Goal: Information Seeking & Learning: Find specific fact

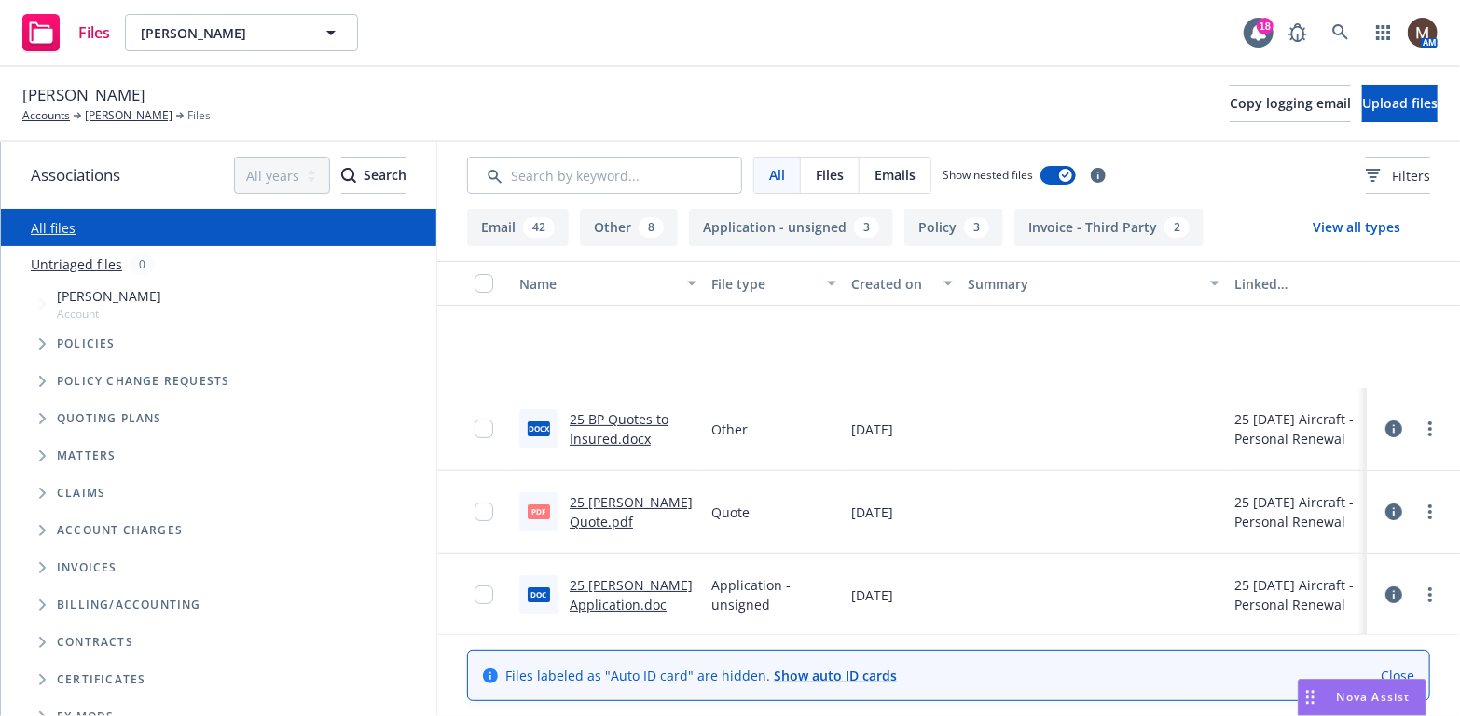
scroll to position [186, 0]
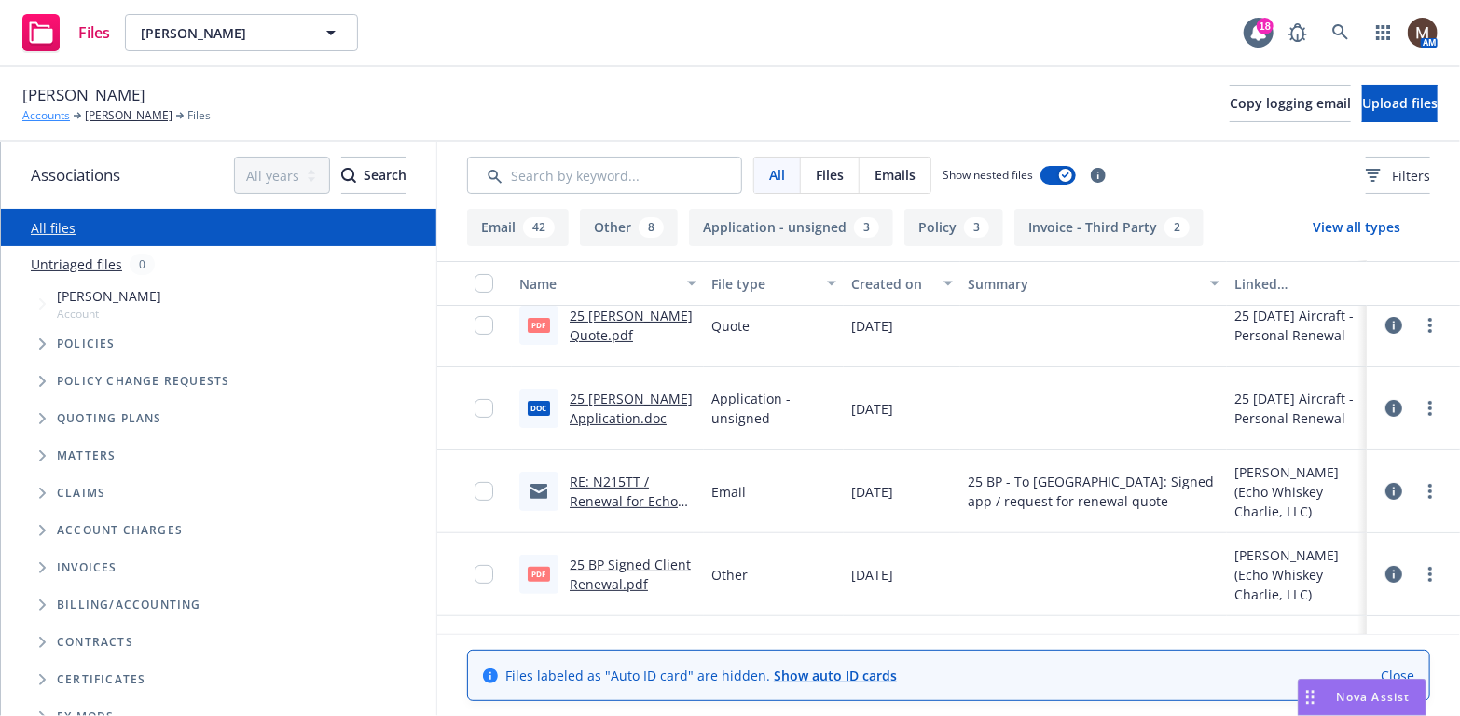
click at [55, 113] on link "Accounts" at bounding box center [46, 115] width 48 height 17
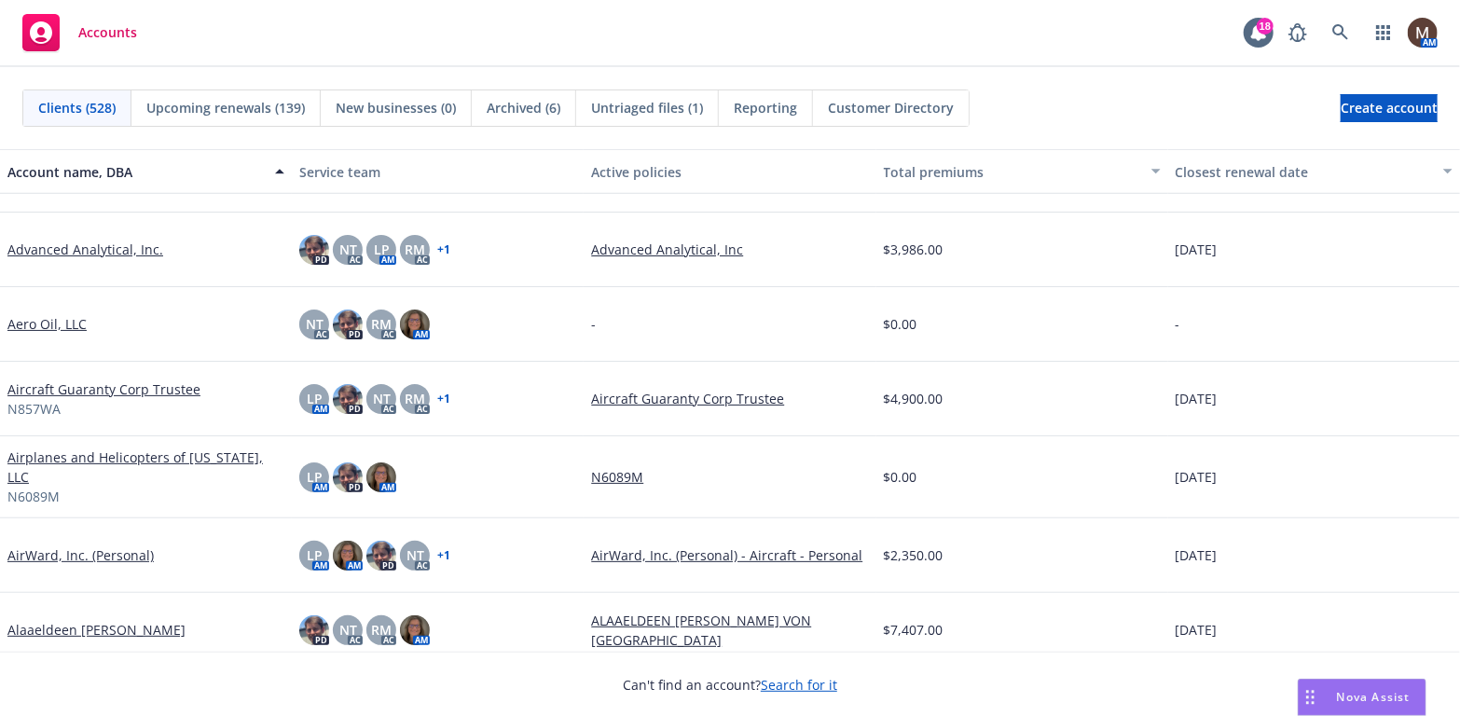
scroll to position [746, 0]
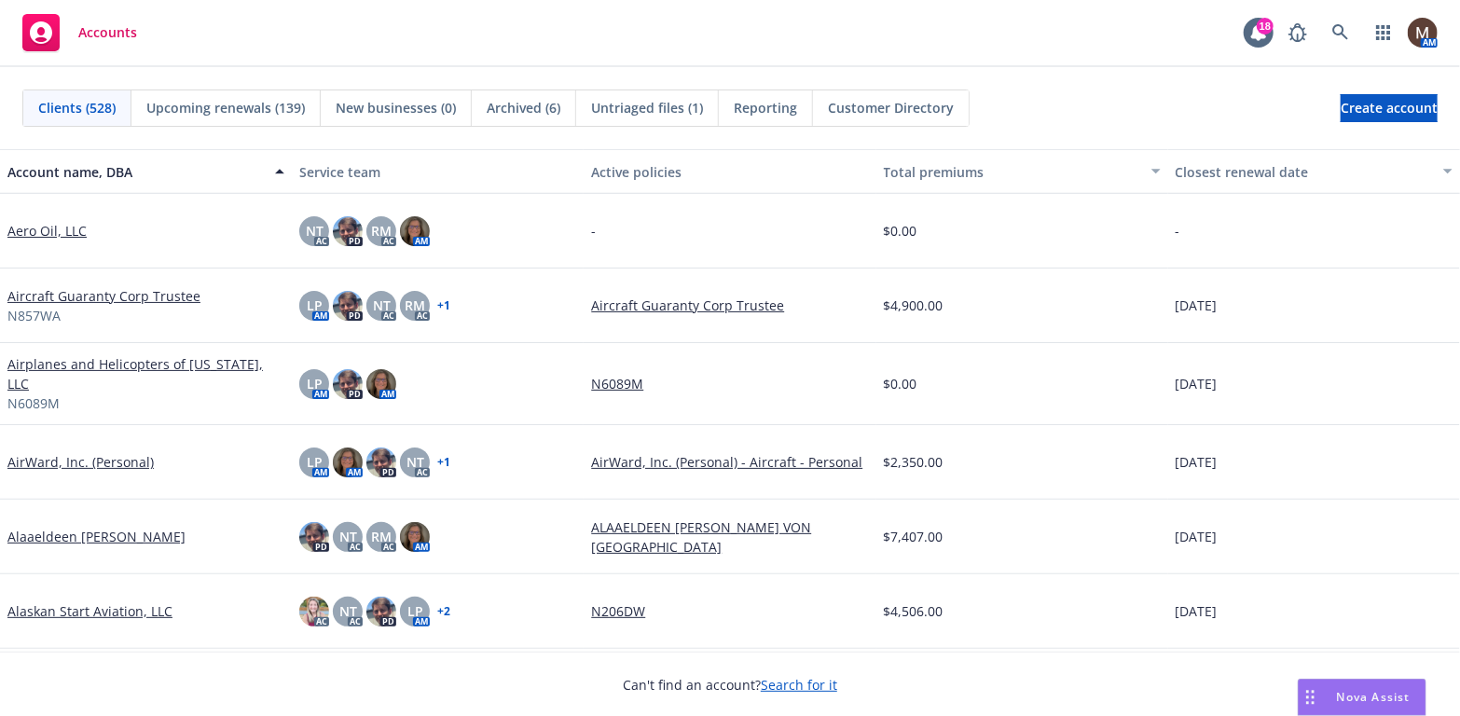
click at [179, 528] on link "Alaaeldeen [PERSON_NAME]" at bounding box center [96, 537] width 178 height 20
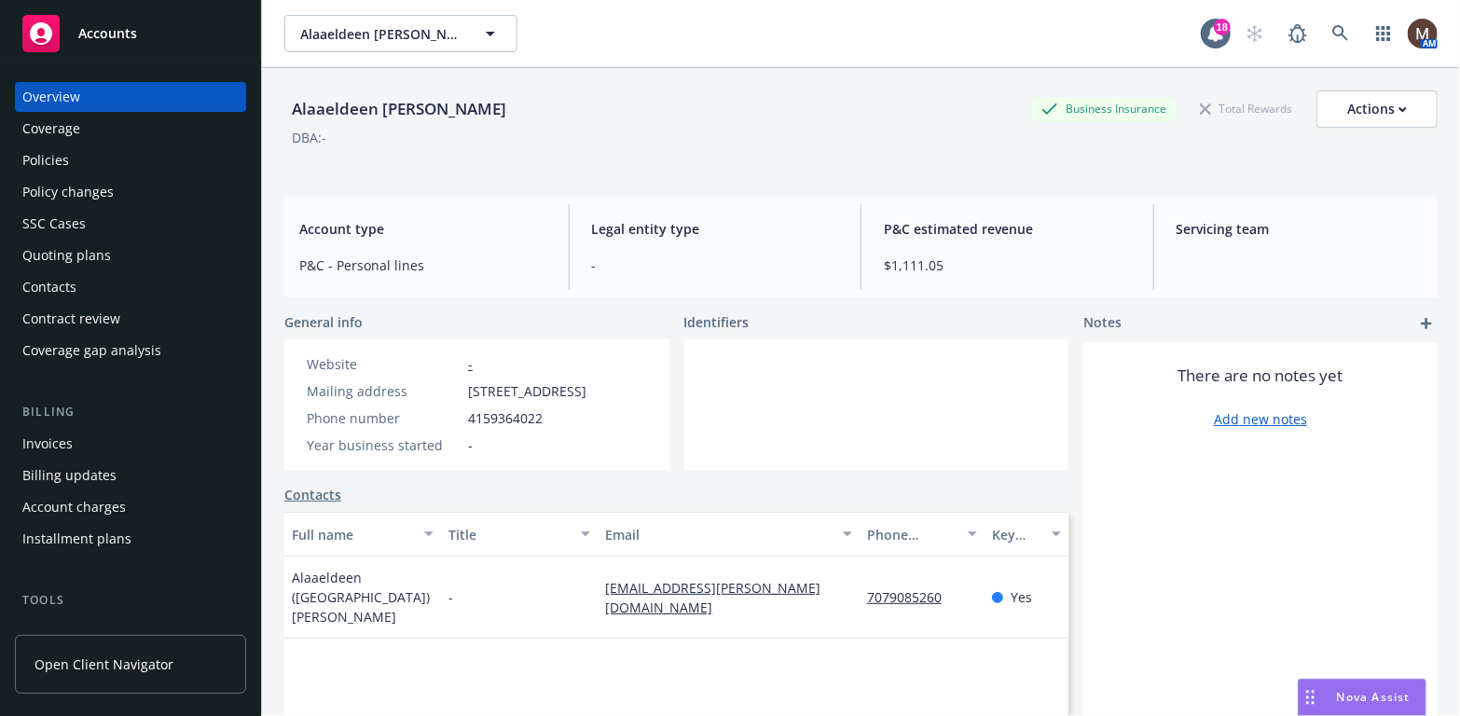
click at [79, 439] on div "Invoices" at bounding box center [130, 444] width 216 height 30
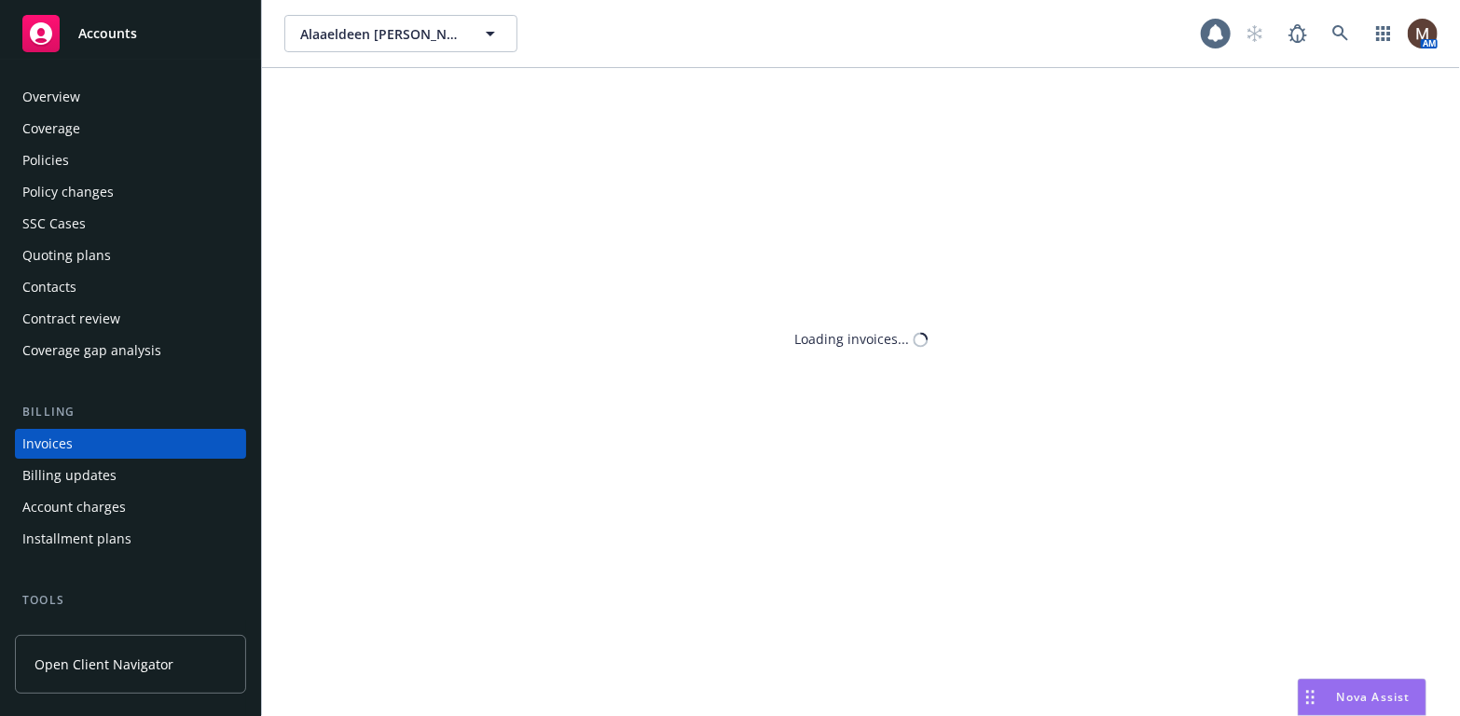
scroll to position [55, 0]
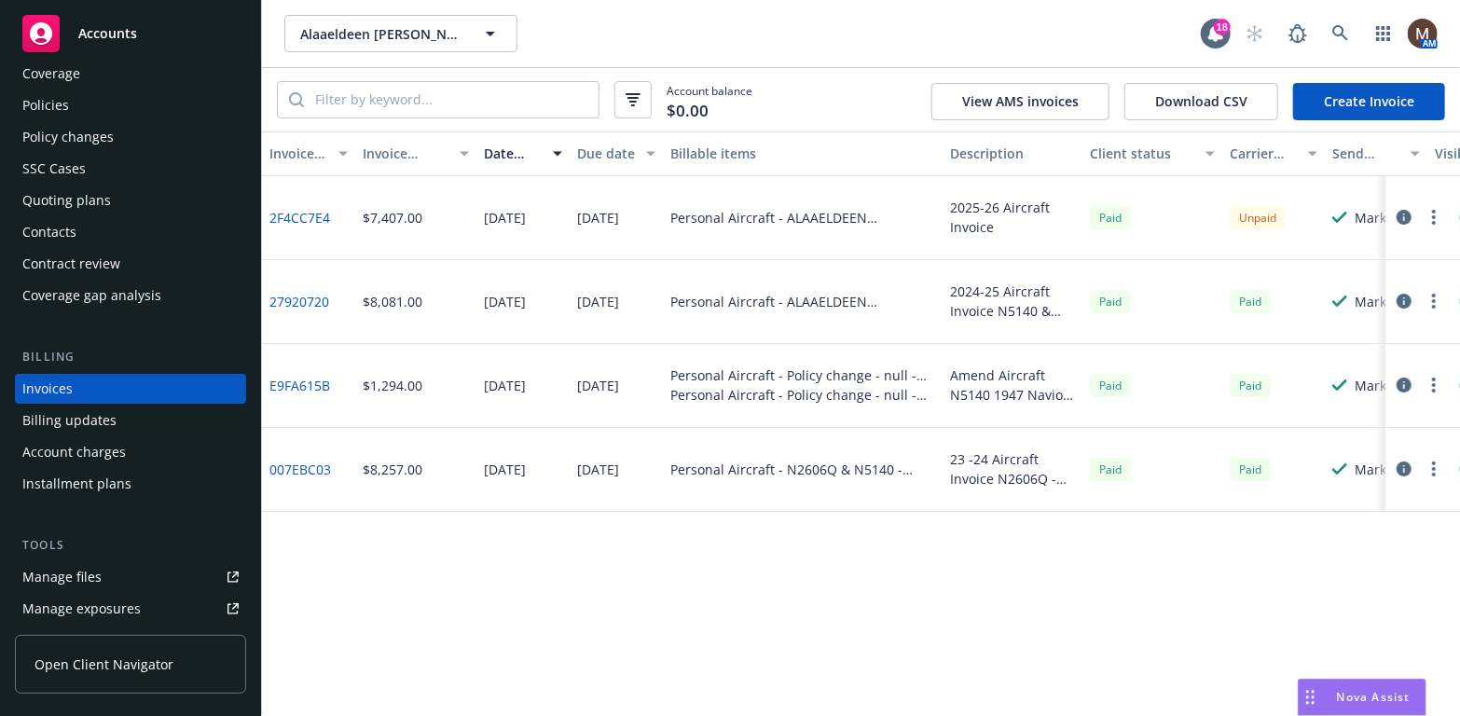
drag, startPoint x: 72, startPoint y: 223, endPoint x: 84, endPoint y: 223, distance: 12.1
click at [72, 223] on div "Contacts" at bounding box center [49, 232] width 54 height 30
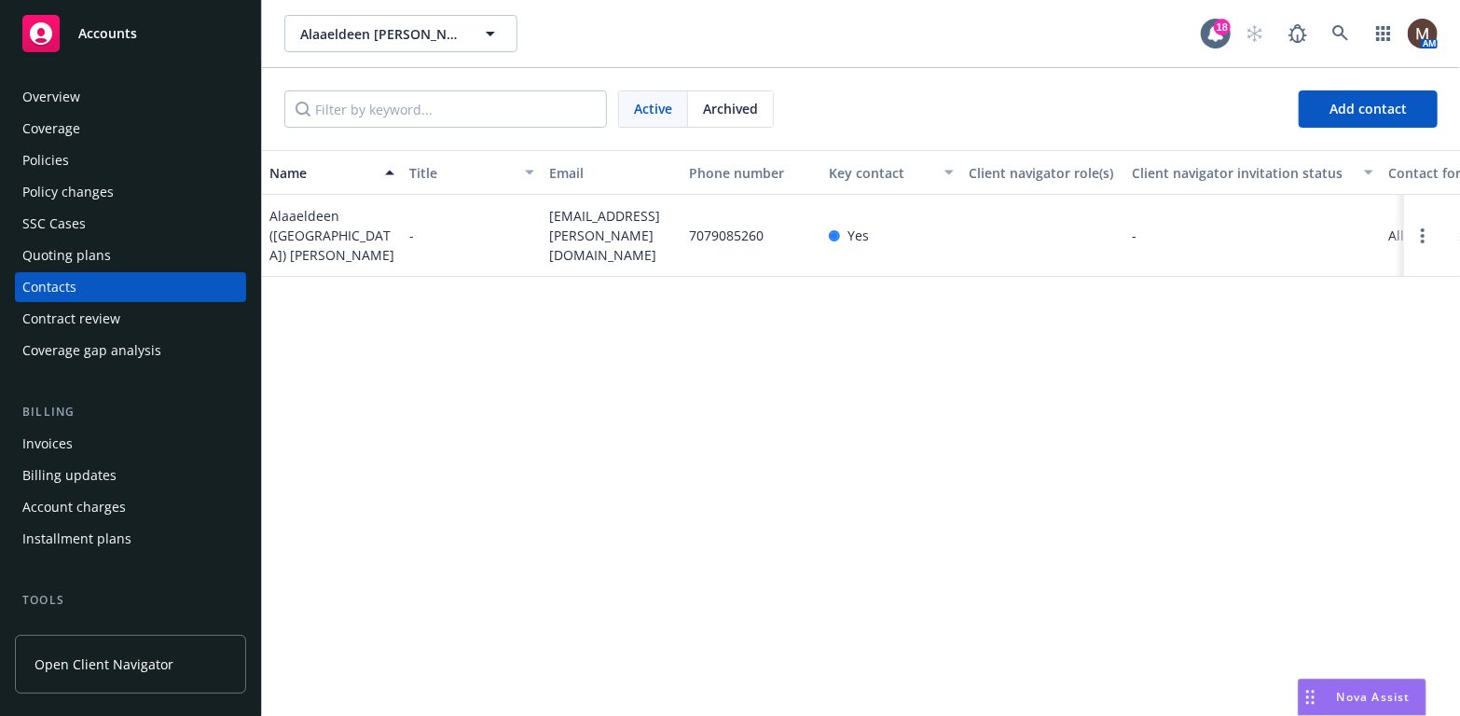
click at [59, 439] on div "Invoices" at bounding box center [47, 444] width 50 height 30
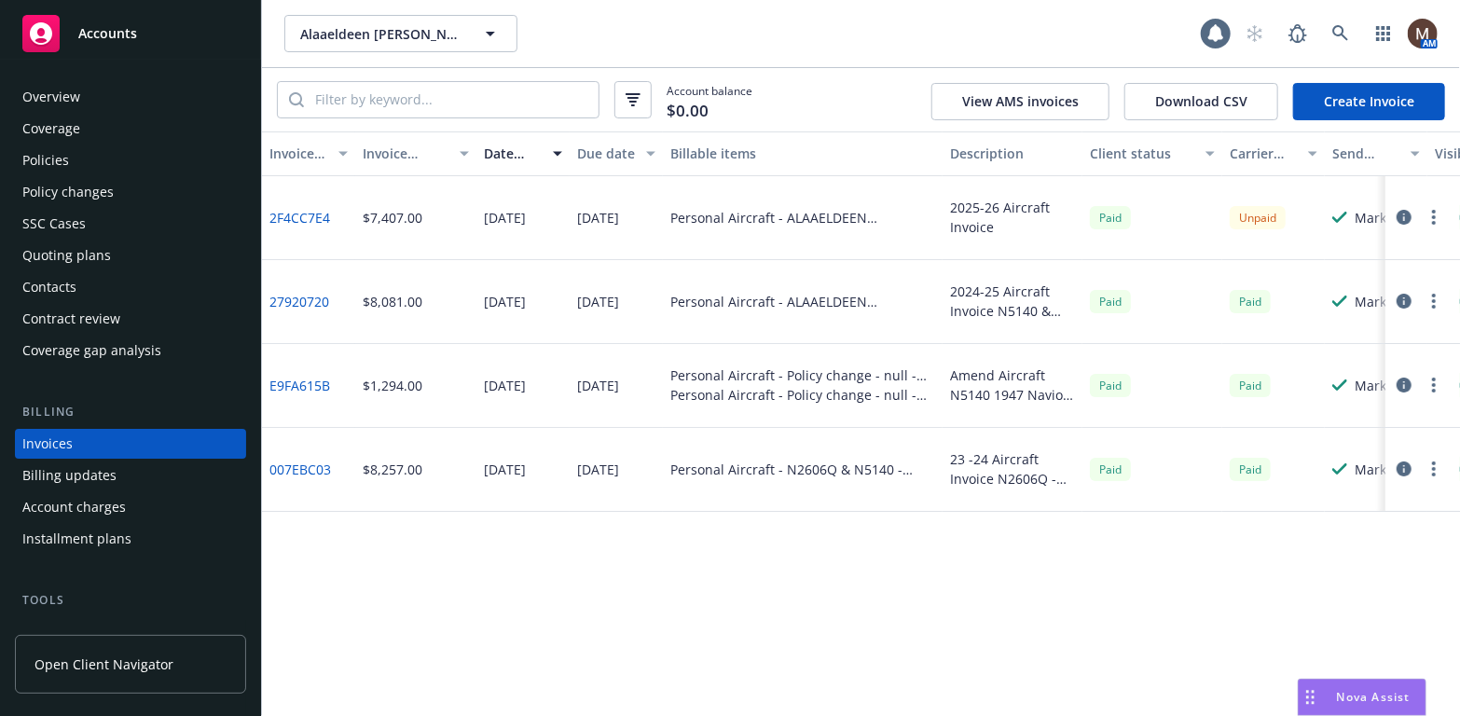
scroll to position [55, 0]
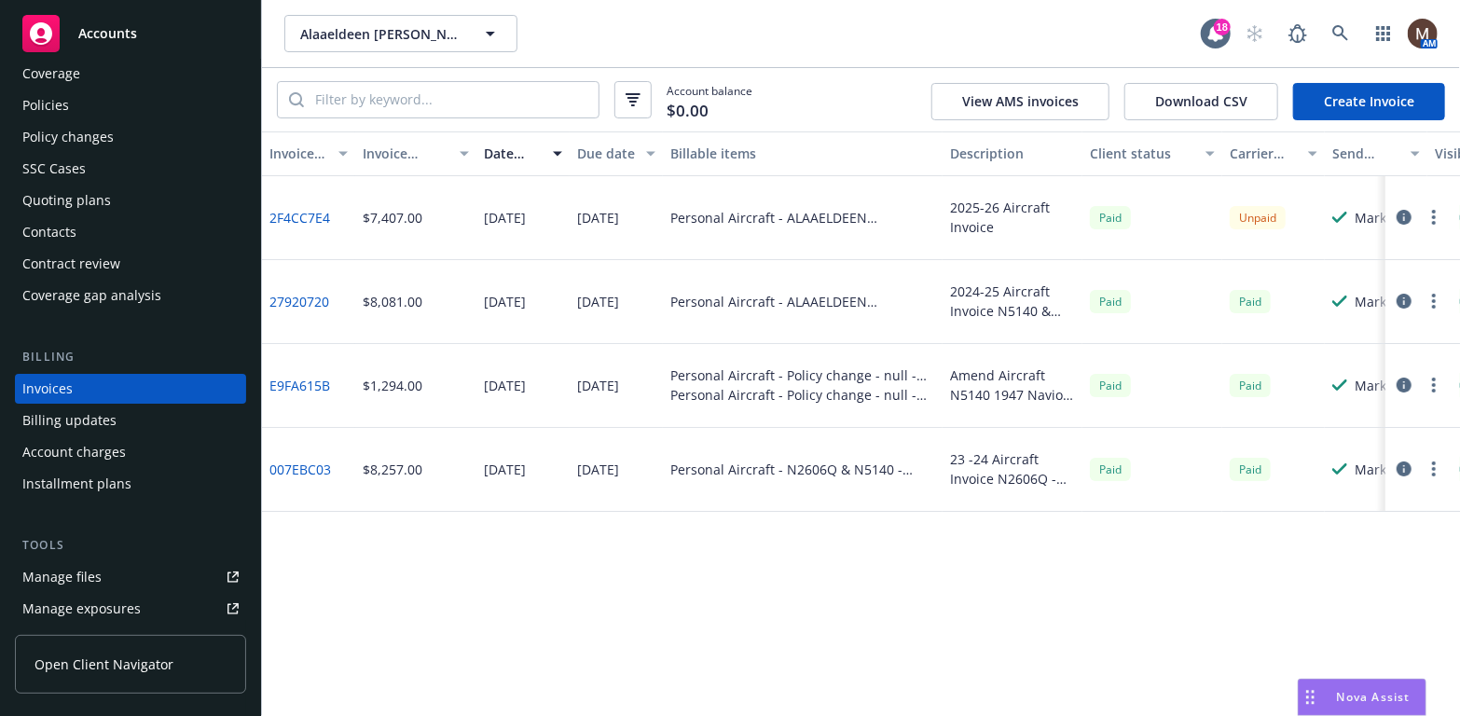
click at [51, 103] on div "Policies" at bounding box center [45, 105] width 47 height 30
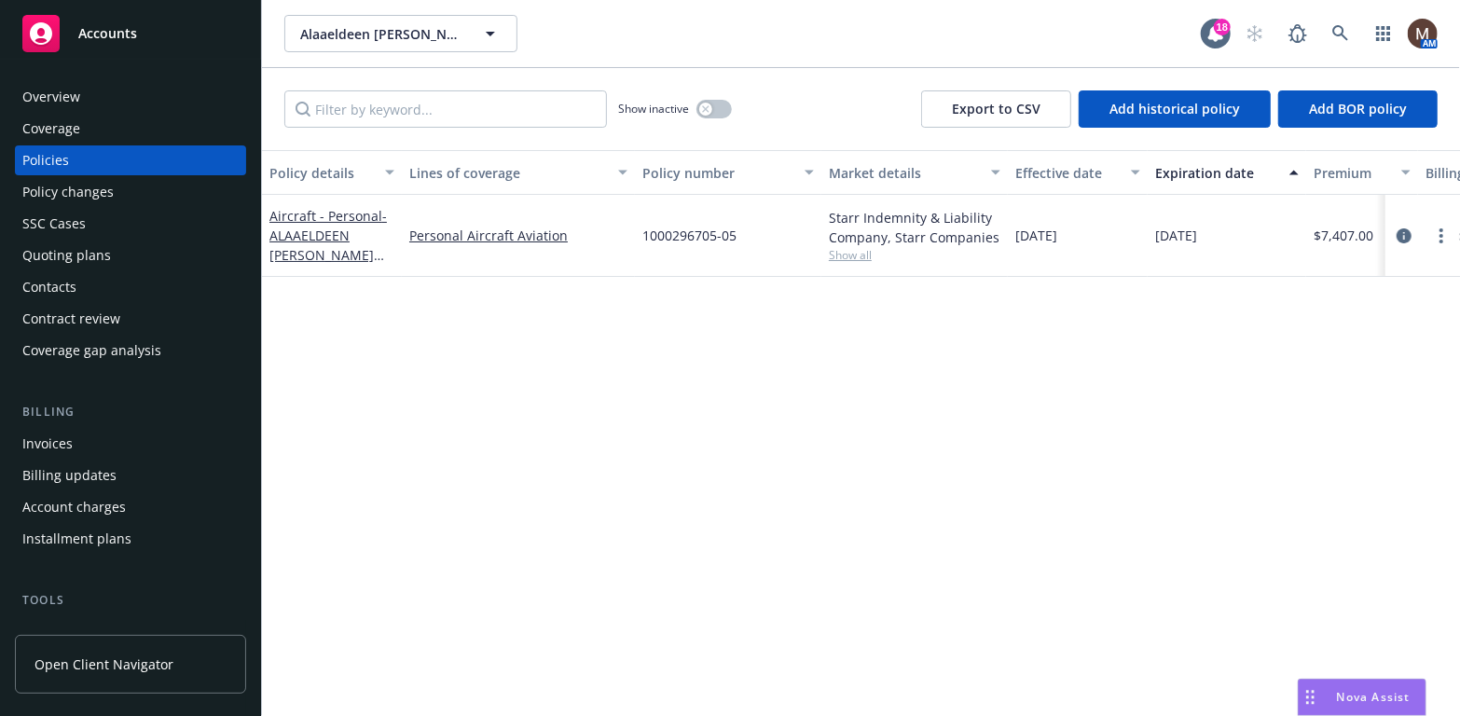
click at [73, 286] on div "Contacts" at bounding box center [49, 287] width 54 height 30
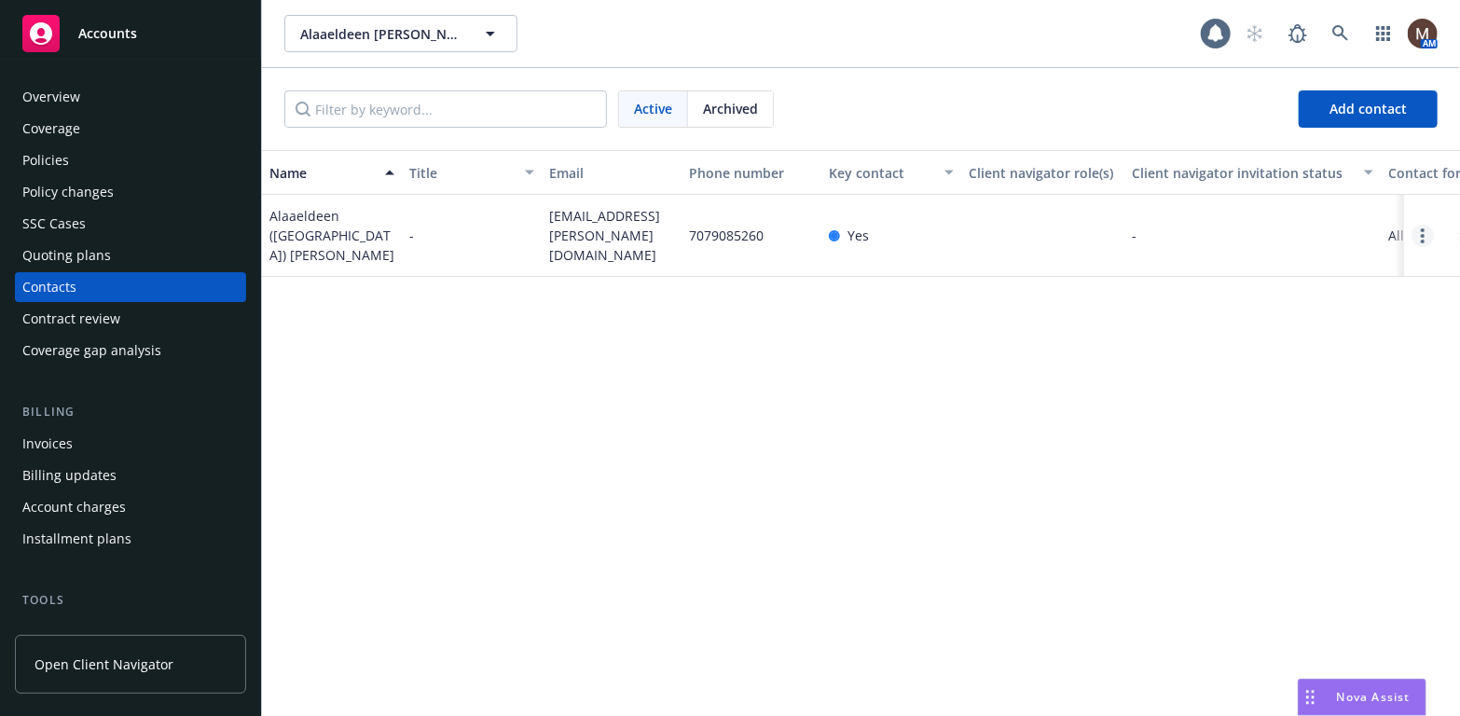
click at [1423, 231] on icon "Open options" at bounding box center [1423, 235] width 4 height 15
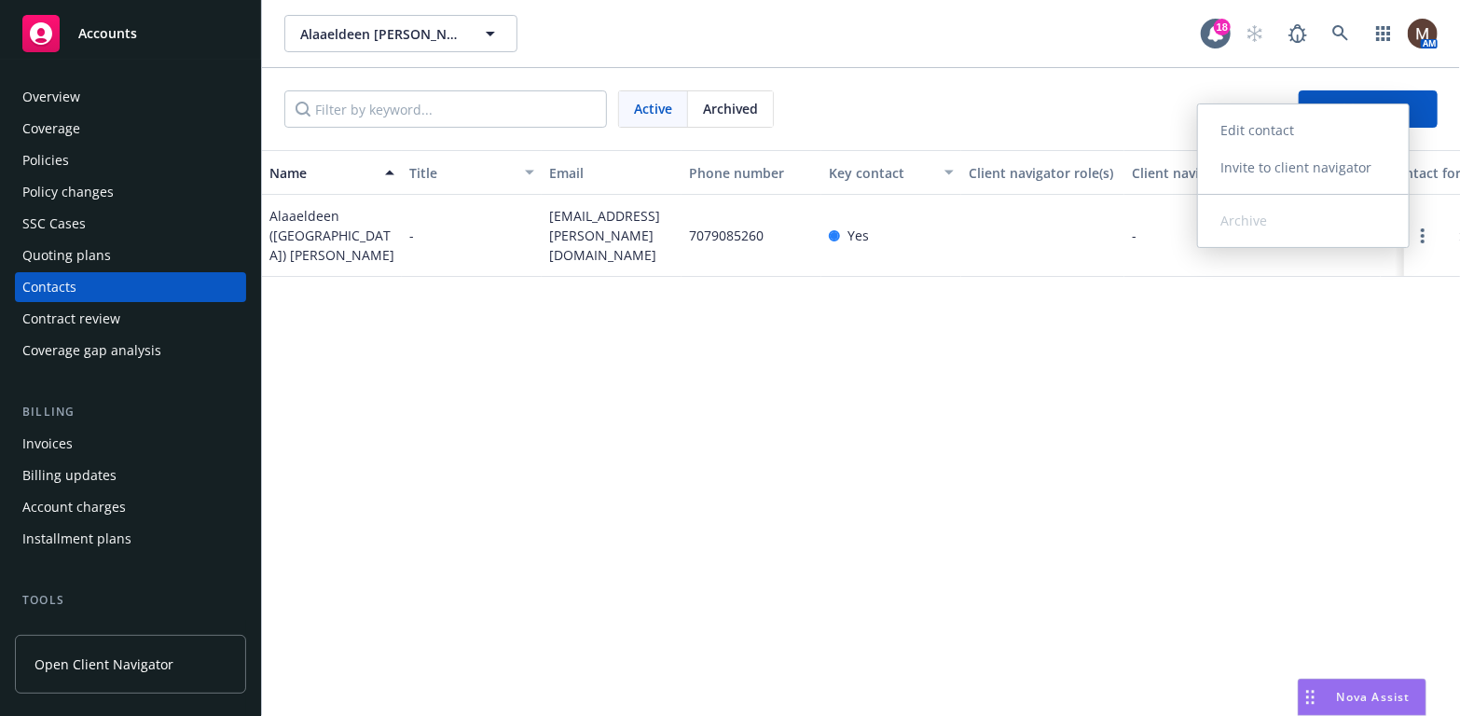
click at [1249, 121] on link "Edit contact" at bounding box center [1303, 130] width 211 height 37
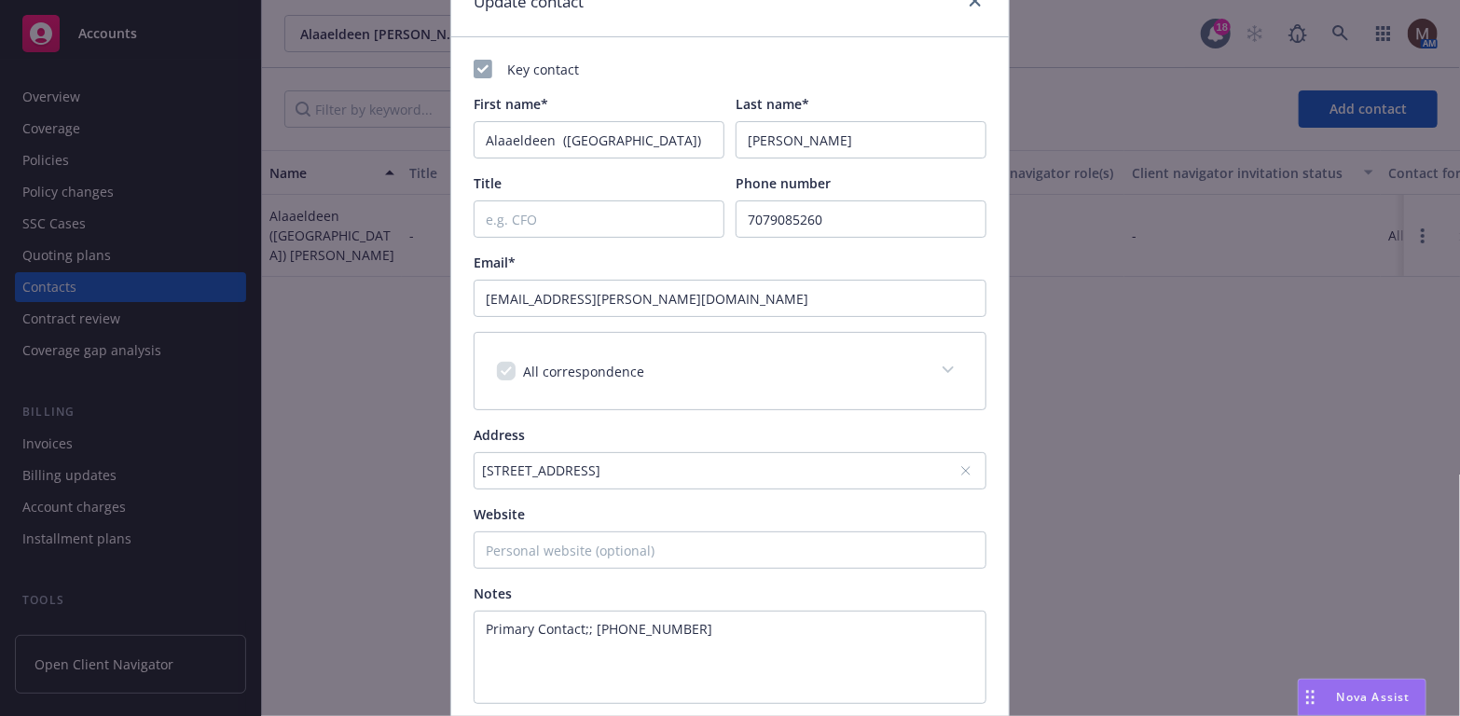
scroll to position [186, 0]
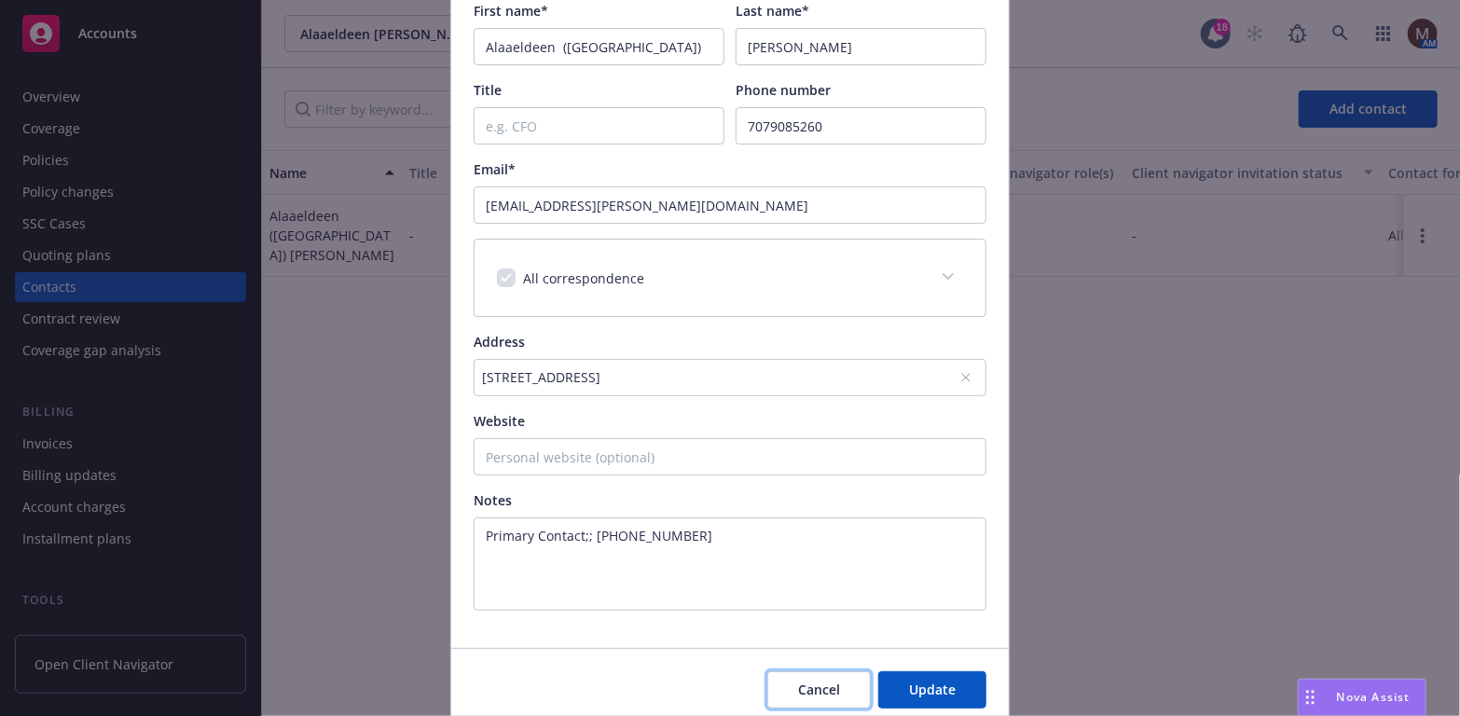
click at [818, 689] on span "Cancel" at bounding box center [819, 690] width 42 height 18
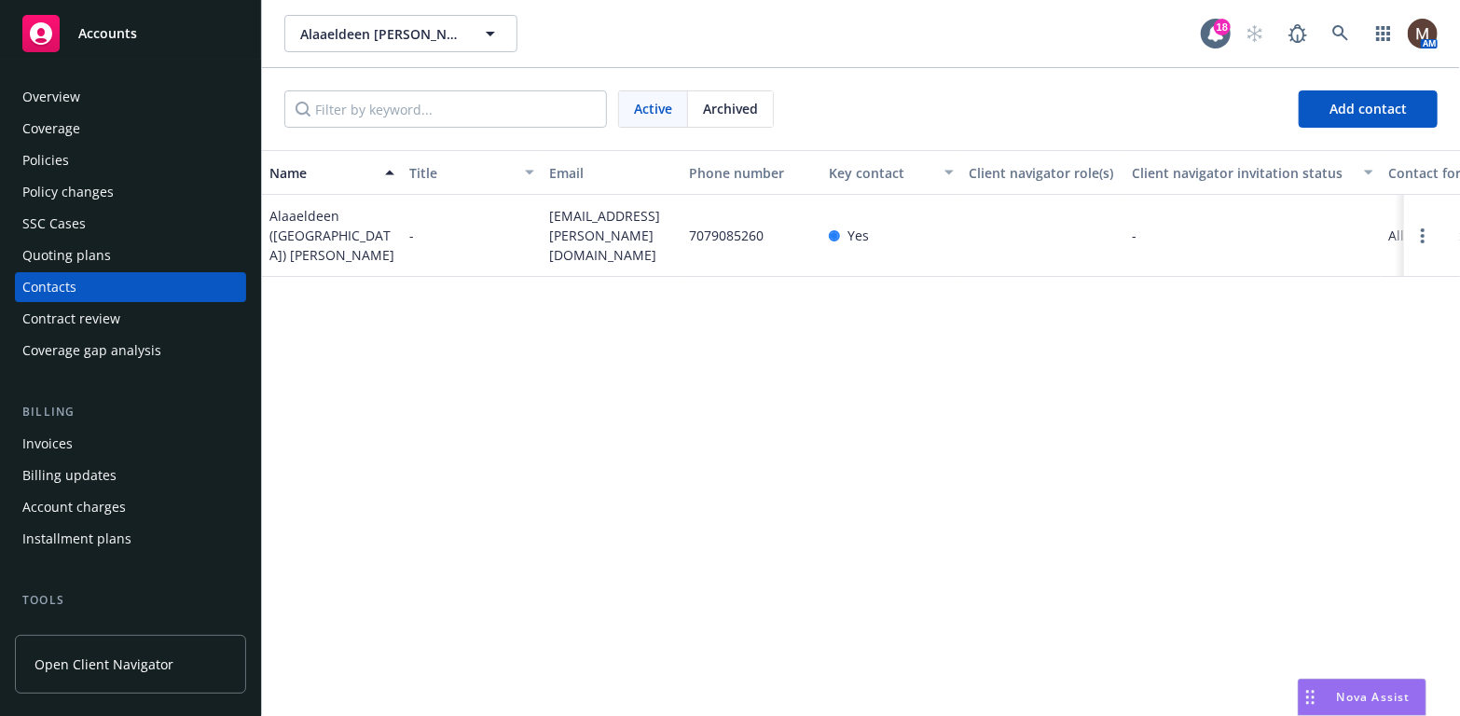
click at [60, 159] on div "Policies" at bounding box center [45, 160] width 47 height 30
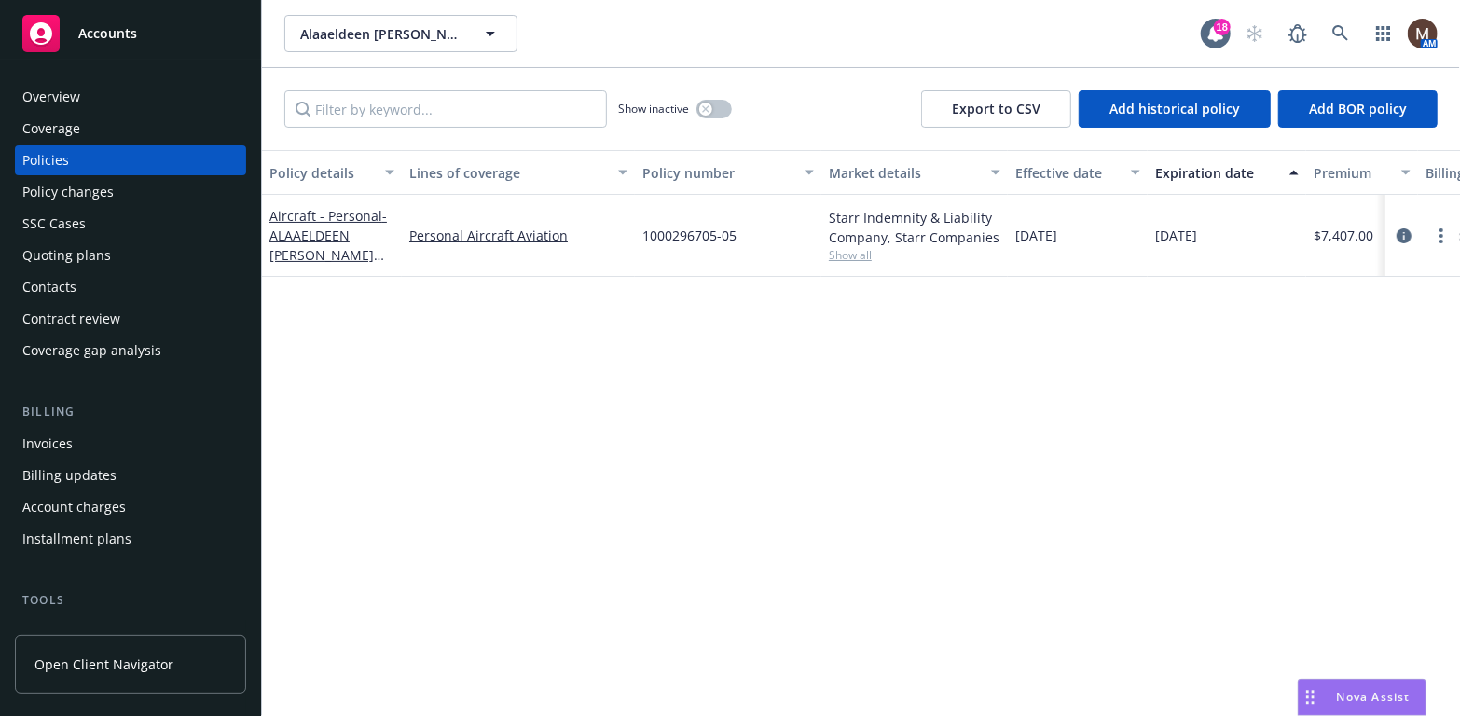
click at [90, 96] on div "Overview" at bounding box center [130, 97] width 216 height 30
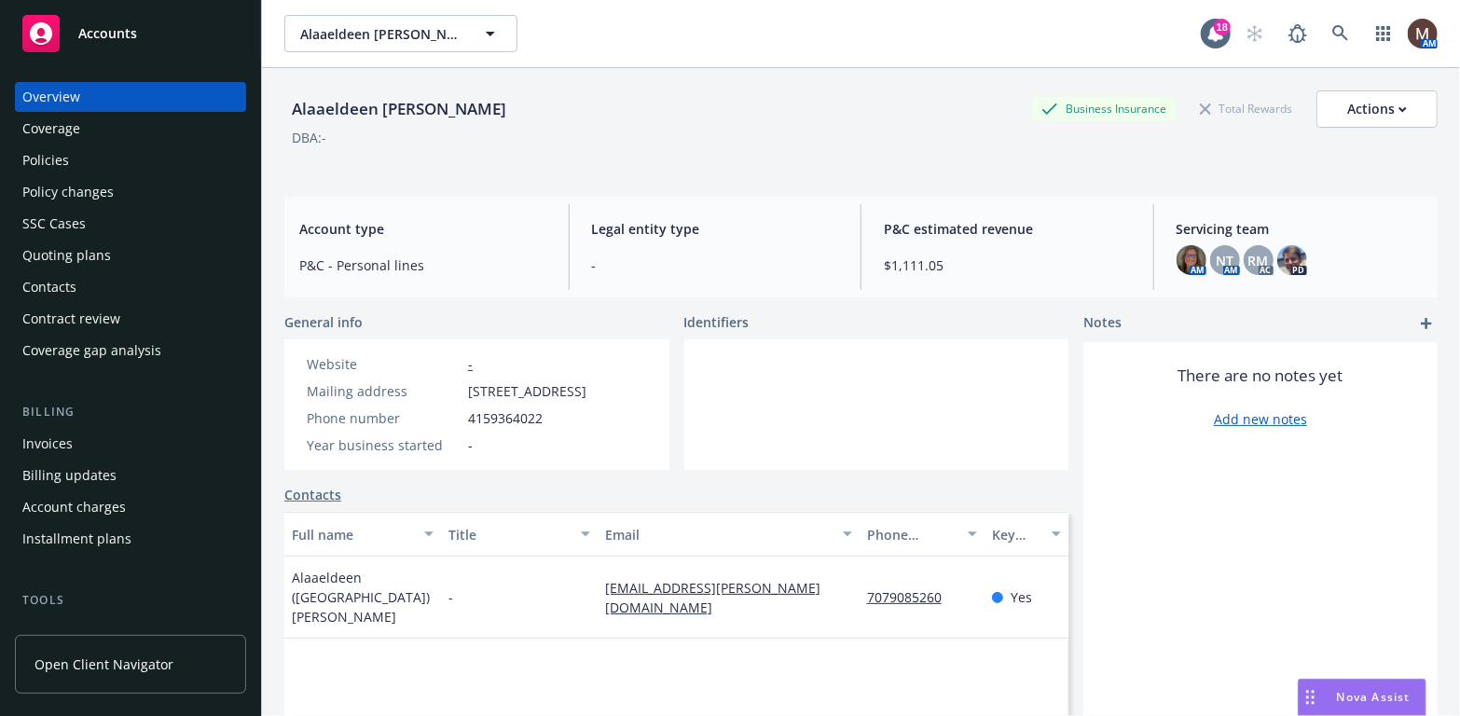
drag, startPoint x: 553, startPoint y: 107, endPoint x: 445, endPoint y: 108, distance: 108.1
click at [445, 108] on div "Alaaeldeen [PERSON_NAME]" at bounding box center [398, 109] width 229 height 24
copy div "Von Bayreuth"
